Goal: Information Seeking & Learning: Learn about a topic

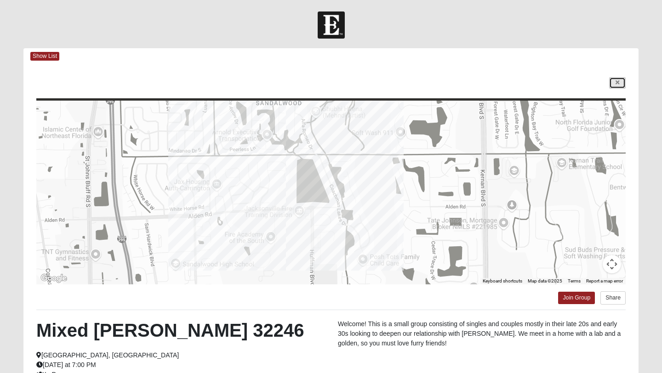
click at [623, 87] on link at bounding box center [617, 82] width 17 height 11
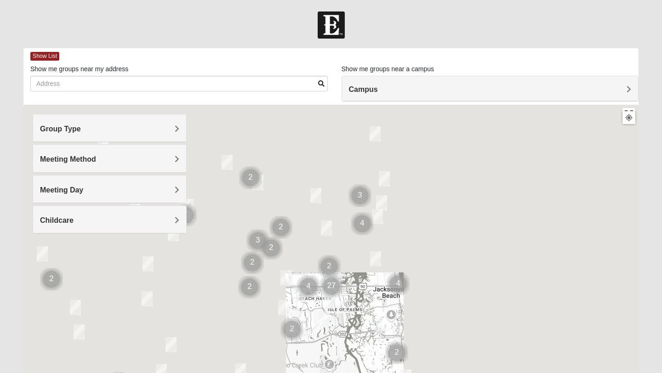
click at [322, 21] on img at bounding box center [331, 24] width 27 height 27
click at [521, 28] on div at bounding box center [331, 24] width 662 height 27
click at [631, 124] on div at bounding box center [630, 118] width 16 height 14
click at [631, 123] on button at bounding box center [628, 117] width 13 height 13
click at [628, 120] on div at bounding box center [629, 118] width 8 height 8
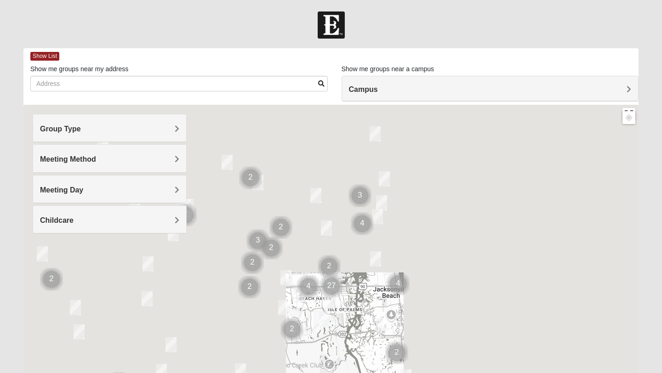
click at [374, 79] on div "Campus" at bounding box center [490, 88] width 297 height 25
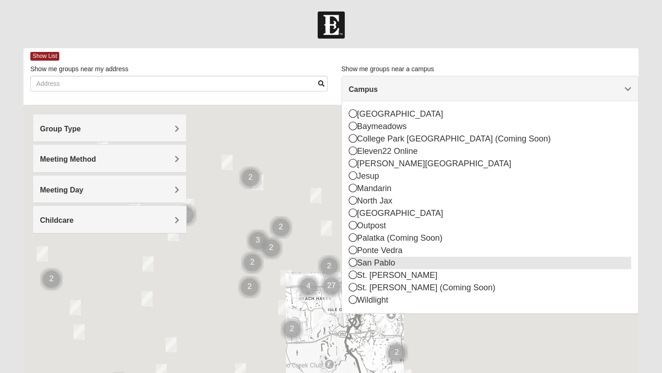
click at [354, 263] on icon at bounding box center [353, 262] width 8 height 8
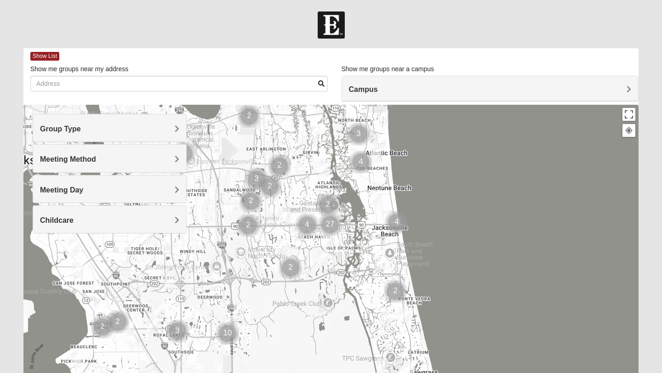
drag, startPoint x: 377, startPoint y: 269, endPoint x: 376, endPoint y: 206, distance: 62.5
click at [376, 206] on div at bounding box center [330, 289] width 615 height 368
click at [308, 228] on img "Cluster of 4 groups" at bounding box center [307, 225] width 23 height 23
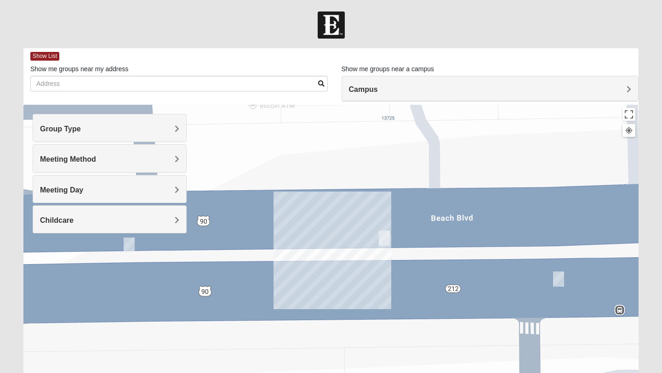
drag, startPoint x: 497, startPoint y: 257, endPoint x: 511, endPoint y: 154, distance: 104.5
click at [511, 154] on div "To navigate, press the arrow keys." at bounding box center [330, 289] width 615 height 368
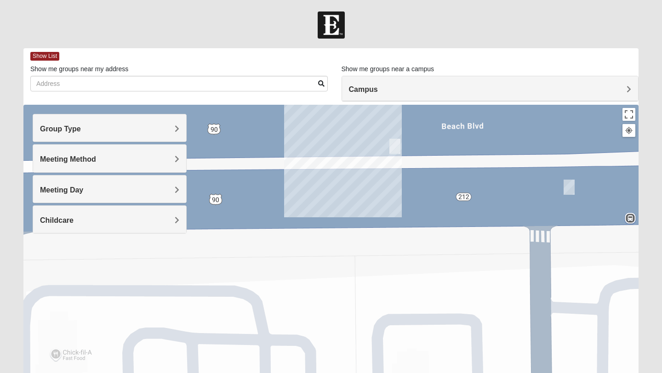
drag, startPoint x: 512, startPoint y: 222, endPoint x: 523, endPoint y: 126, distance: 96.3
click at [523, 126] on div "To navigate, press the arrow keys." at bounding box center [330, 289] width 615 height 368
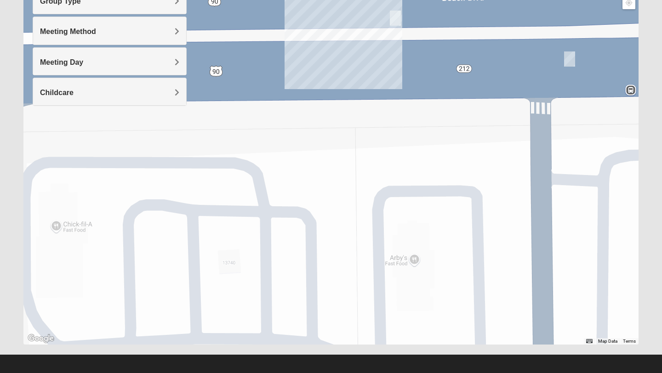
scroll to position [133, 0]
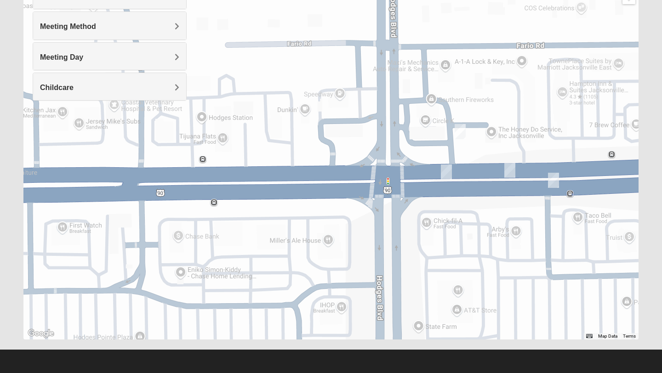
click at [460, 135] on img "1825 Womens Annis/Ferguson 32246" at bounding box center [460, 131] width 11 height 15
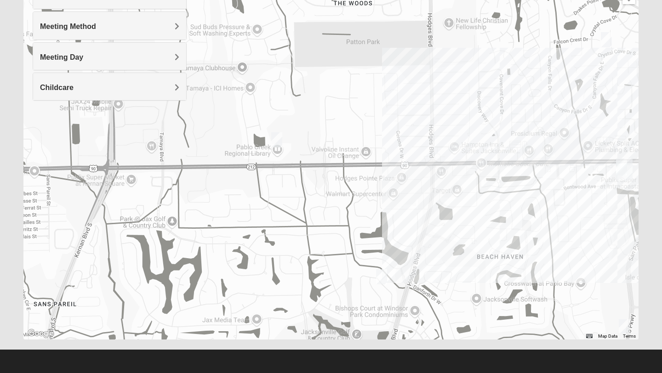
click at [439, 162] on div at bounding box center [330, 156] width 615 height 368
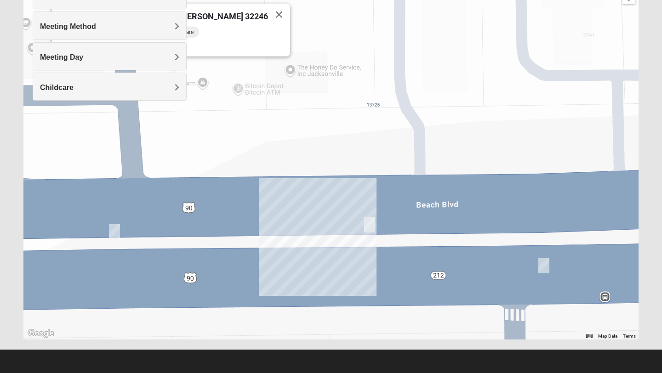
click at [113, 231] on img "Mens Swaim 32224" at bounding box center [114, 231] width 11 height 15
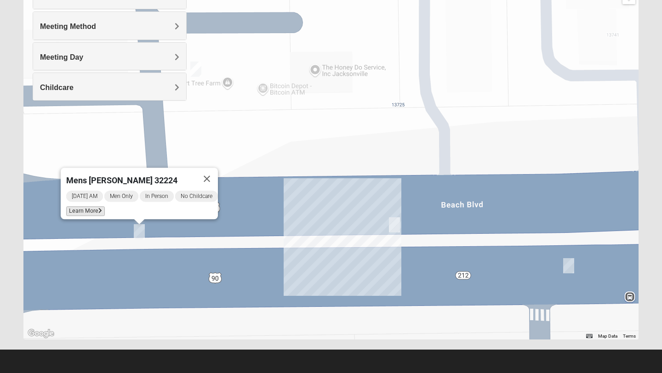
click at [98, 208] on icon at bounding box center [100, 211] width 4 height 6
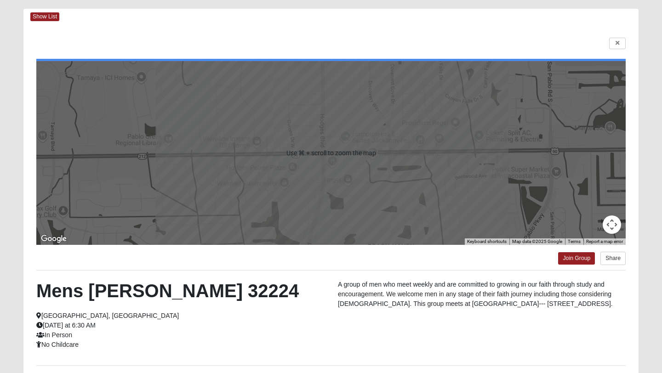
scroll to position [32, 0]
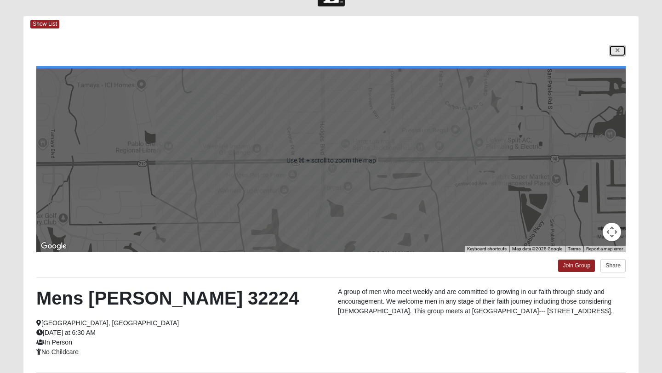
click at [620, 55] on link at bounding box center [617, 50] width 17 height 11
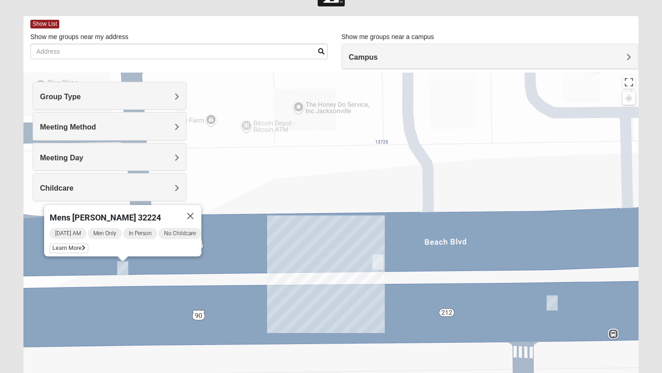
drag, startPoint x: 421, startPoint y: 278, endPoint x: 403, endPoint y: 207, distance: 73.0
click at [403, 207] on div "Mens [PERSON_NAME] 32224 [DATE] AM Men Only In Person No Childcare Learn More" at bounding box center [330, 257] width 615 height 368
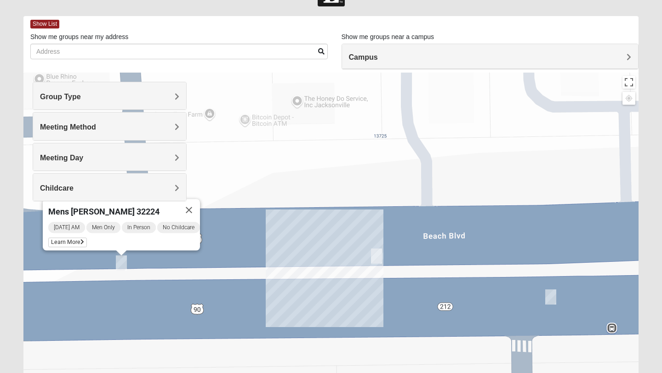
click at [378, 258] on img "Mens Dobson 32224" at bounding box center [376, 256] width 11 height 15
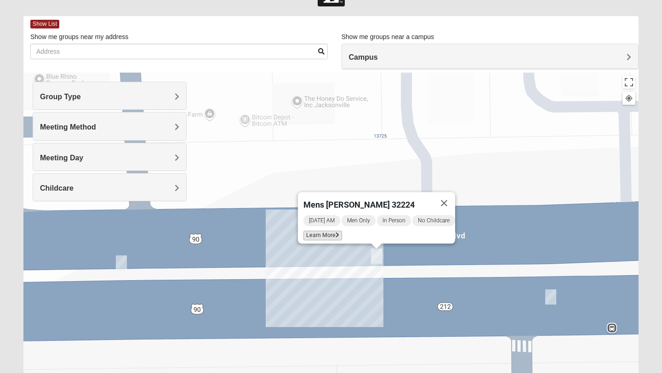
click at [320, 234] on span "Learn More" at bounding box center [322, 236] width 39 height 10
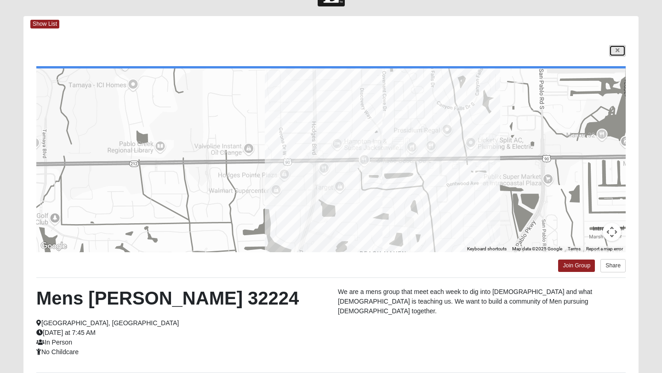
click at [614, 49] on link at bounding box center [617, 50] width 17 height 11
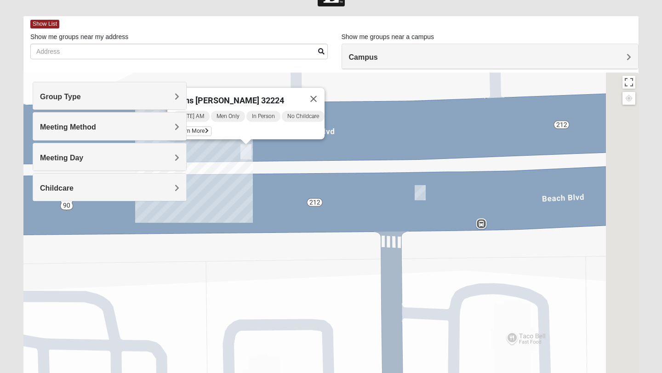
drag, startPoint x: 498, startPoint y: 272, endPoint x: 359, endPoint y: 161, distance: 178.0
click at [359, 161] on div "Mens [PERSON_NAME] 32224 [DATE] AM Men Only In Person No Childcare Learn More" at bounding box center [330, 257] width 615 height 368
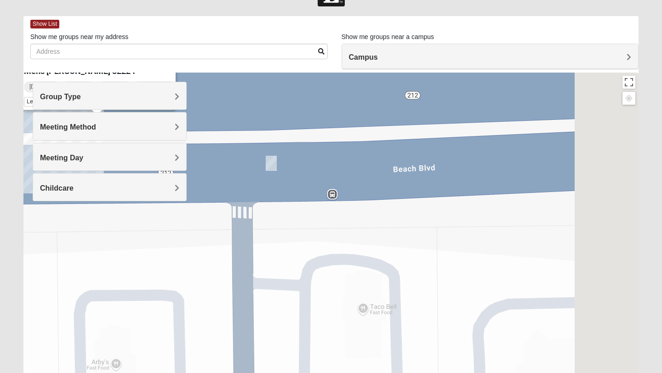
drag, startPoint x: 532, startPoint y: 131, endPoint x: 366, endPoint y: 102, distance: 168.5
click at [366, 102] on div "Mens [PERSON_NAME] 32224 [DATE] AM Men Only In Person No Childcare Learn More" at bounding box center [330, 257] width 615 height 368
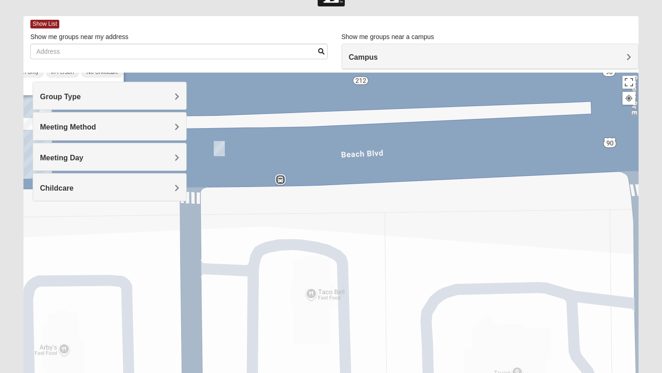
click at [219, 151] on img "Mens Brown 32224" at bounding box center [219, 148] width 11 height 15
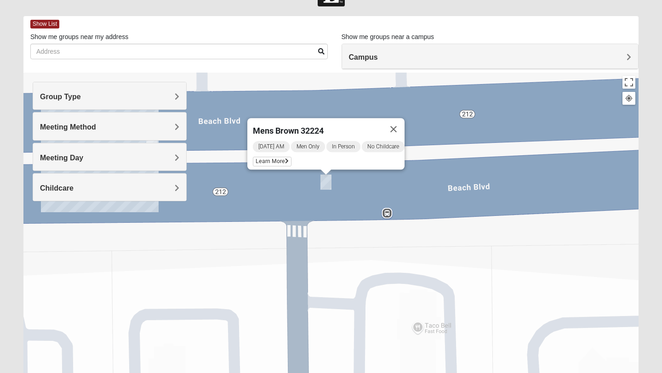
drag, startPoint x: 234, startPoint y: 90, endPoint x: 342, endPoint y: 102, distance: 108.7
click at [342, 102] on div "Mens Brown 32224 [DATE] AM Men Only In Person No Childcare Learn More" at bounding box center [330, 257] width 615 height 368
click at [257, 157] on span "Learn More" at bounding box center [272, 162] width 39 height 10
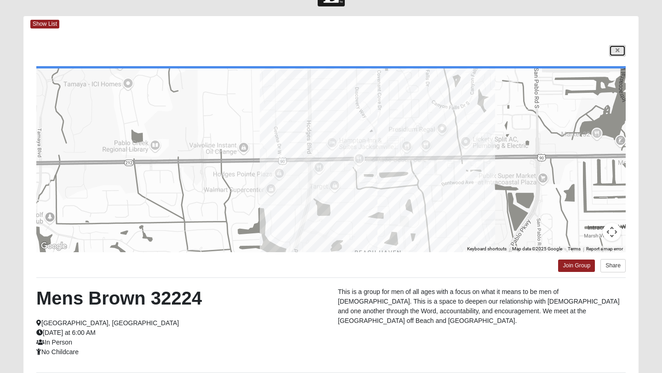
click at [619, 53] on icon at bounding box center [618, 51] width 4 height 6
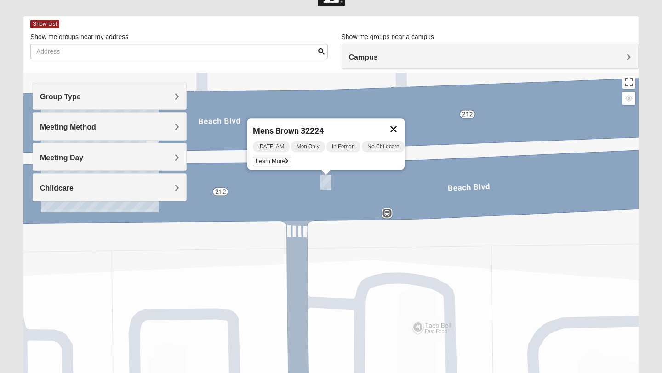
click at [405, 122] on button "Close" at bounding box center [394, 129] width 22 height 22
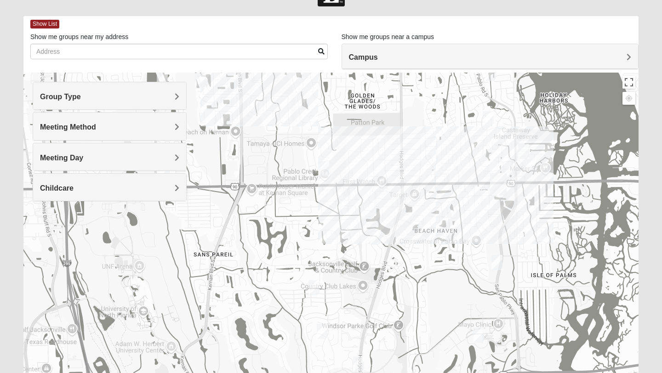
click at [484, 195] on div "To navigate, press the arrow keys." at bounding box center [330, 257] width 615 height 368
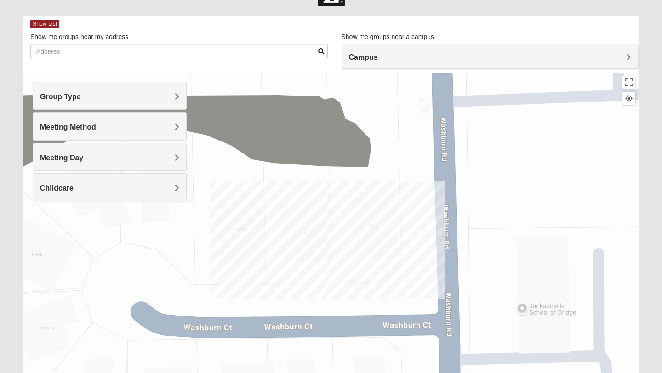
click at [428, 106] on img "Mens Proctor 32250" at bounding box center [424, 104] width 11 height 15
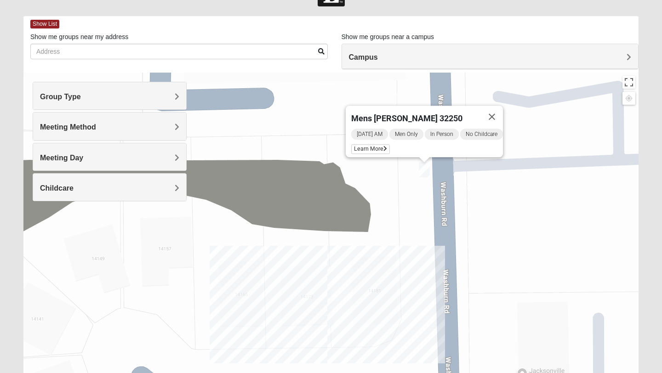
click at [126, 102] on div "Group Type" at bounding box center [109, 95] width 153 height 27
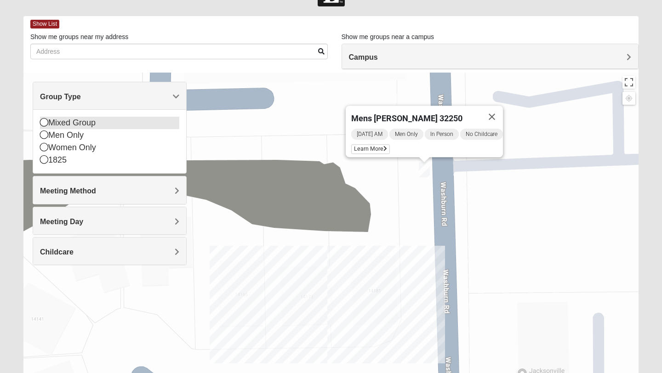
click at [95, 120] on div "Mixed Group" at bounding box center [109, 123] width 139 height 12
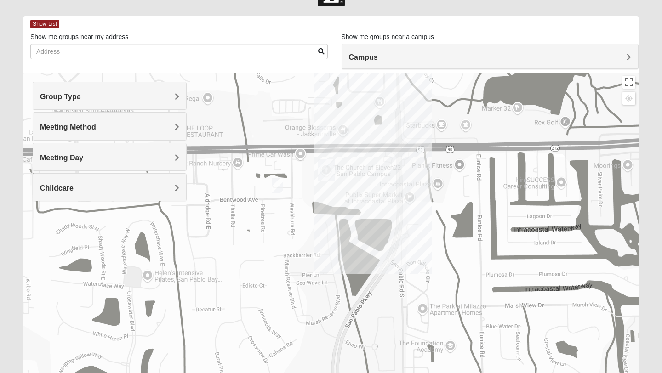
click at [324, 130] on img "On Campus Mixed Stewart 32250" at bounding box center [324, 133] width 11 height 15
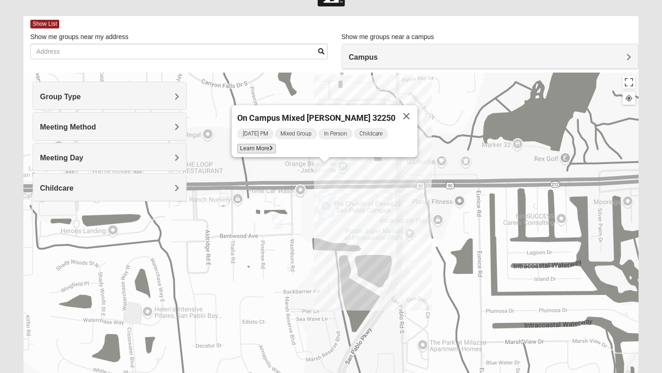
click at [272, 144] on span "Learn More" at bounding box center [256, 149] width 39 height 10
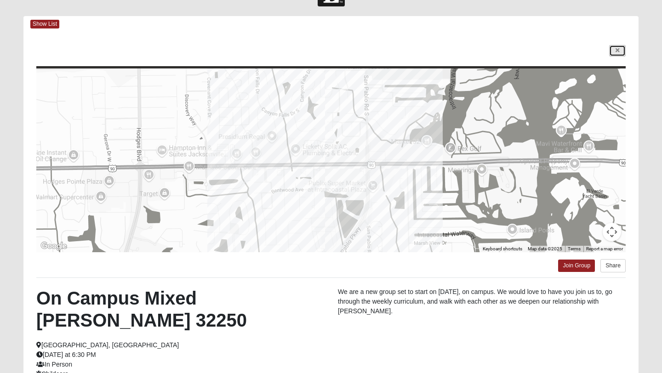
click at [622, 47] on link at bounding box center [617, 50] width 17 height 11
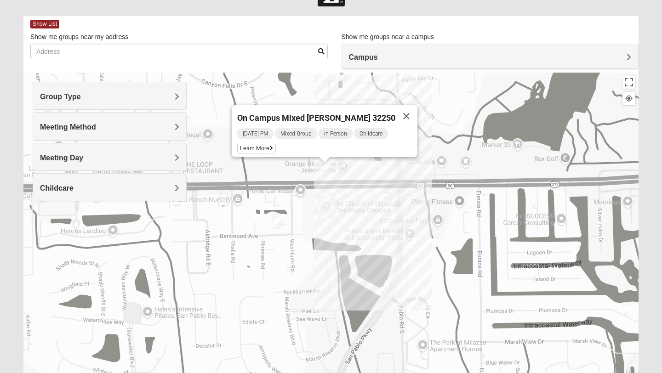
click at [280, 227] on img "Mixed Ollier 32250" at bounding box center [277, 221] width 11 height 15
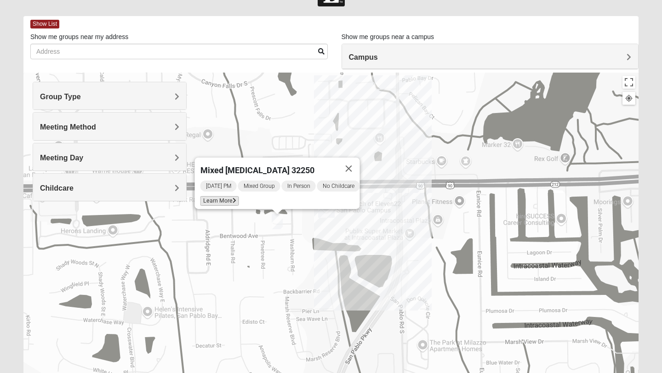
click at [226, 197] on span "Learn More" at bounding box center [219, 201] width 39 height 10
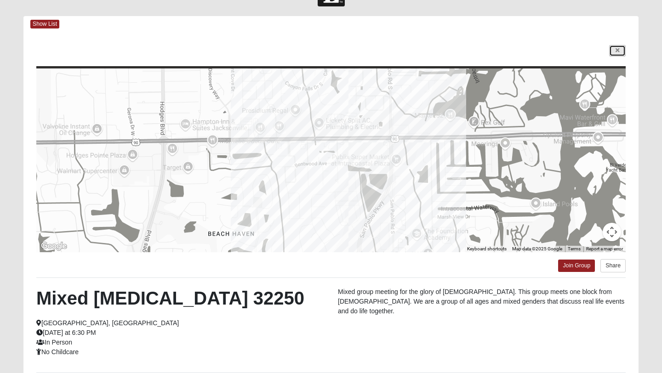
click at [614, 48] on link at bounding box center [617, 50] width 17 height 11
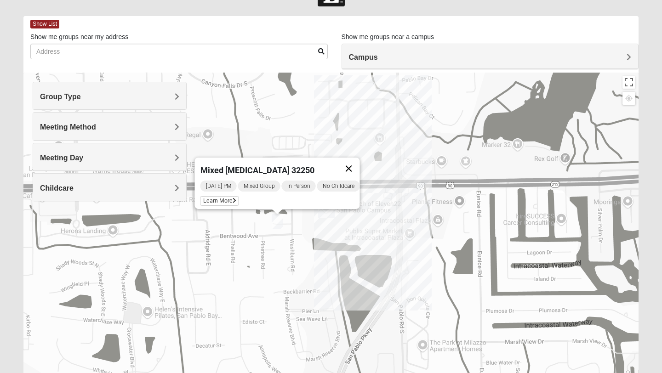
click at [352, 167] on button "Close" at bounding box center [349, 169] width 22 height 22
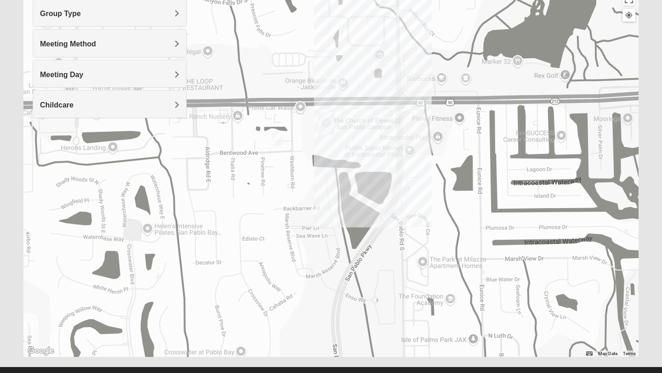
scroll to position [133, 0]
